Goal: Obtain resource: Download file/media

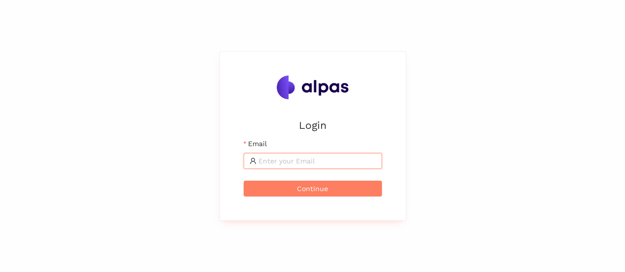
type input "karina.stival@landisgyr.com"
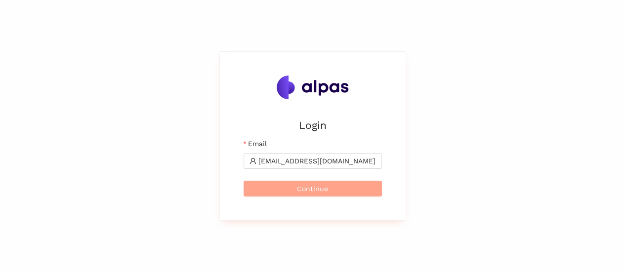
click at [345, 189] on button "Continue" at bounding box center [313, 189] width 138 height 16
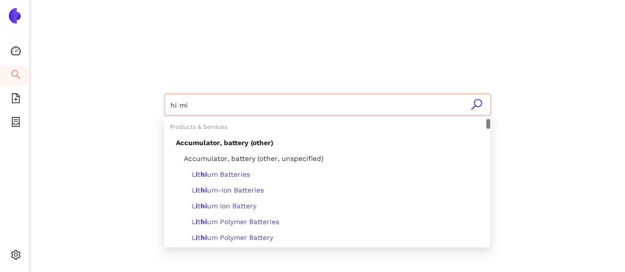
type input "hi mix"
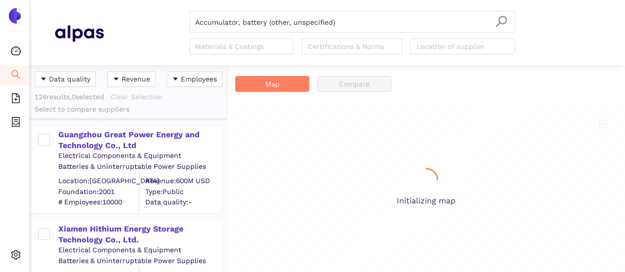
click at [185, 83] on div "Data quality Revenue Employees 124 results, 0 selected Clear Selection Select t…" at bounding box center [327, 168] width 595 height 207
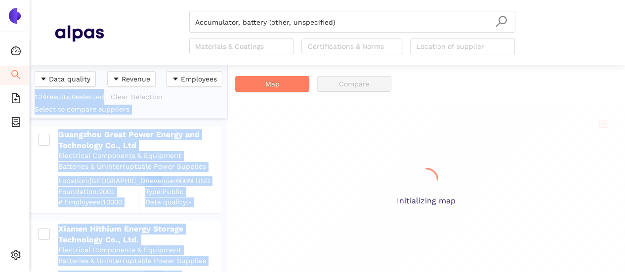
scroll to position [200, 190]
click at [339, 152] on div "Initializing map" at bounding box center [426, 187] width 398 height 169
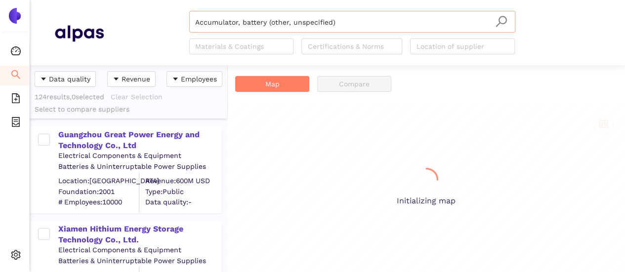
click at [299, 27] on input "Accumulator, battery (other, unspecified)" at bounding box center [352, 22] width 314 height 22
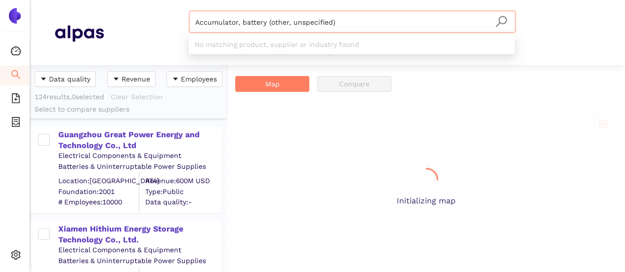
click at [149, 0] on html "Dashboard Search eSourcing Templates eSourcing Projects Settings Accumulator, b…" at bounding box center [312, 136] width 625 height 272
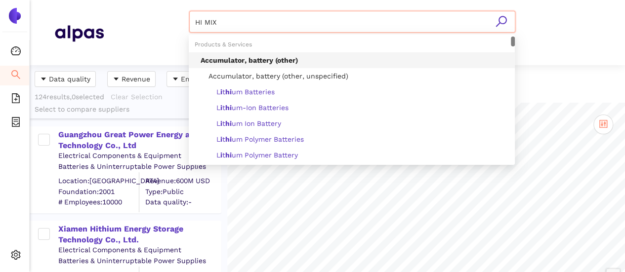
type input "HI MIX"
click at [501, 23] on icon "search" at bounding box center [500, 21] width 11 height 11
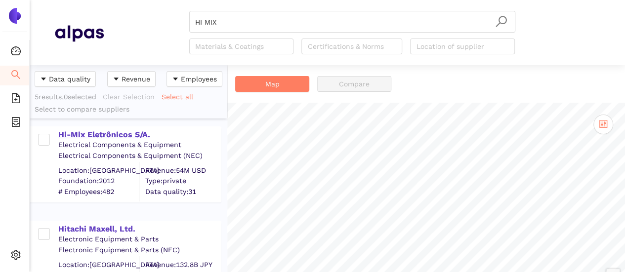
click at [128, 133] on div "Hi-Mix Eletrônicos S/A." at bounding box center [139, 134] width 162 height 11
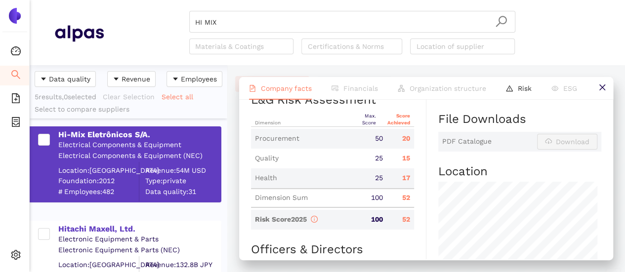
scroll to position [494, 0]
drag, startPoint x: 333, startPoint y: 168, endPoint x: 376, endPoint y: 144, distance: 49.1
click at [333, 145] on div "Procurement" at bounding box center [305, 140] width 109 height 10
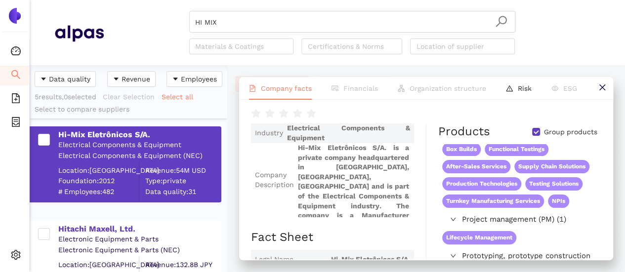
scroll to position [0, 0]
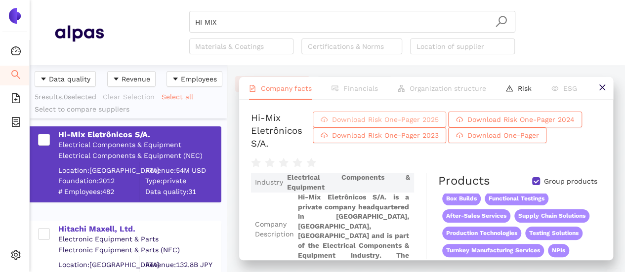
click at [438, 125] on span "Download Risk One-Pager 2025" at bounding box center [384, 119] width 107 height 11
click at [236, 15] on input "HI MIX" at bounding box center [352, 22] width 314 height 22
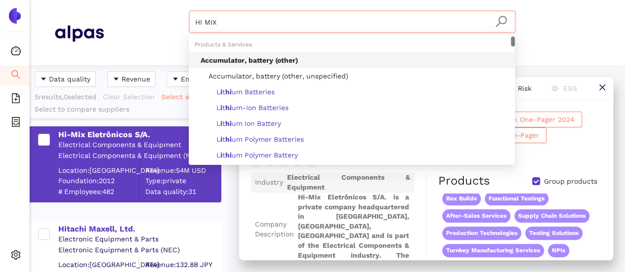
drag, startPoint x: 99, startPoint y: -9, endPoint x: 84, endPoint y: -21, distance: 19.1
click at [84, 0] on html "Dashboard Search eSourcing Templates eSourcing Projects Settings HI MIX Materia…" at bounding box center [312, 136] width 625 height 272
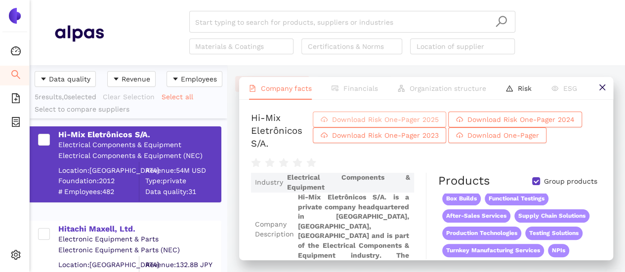
click at [407, 125] on span "Download Risk One-Pager 2025" at bounding box center [384, 119] width 107 height 11
